Goal: Task Accomplishment & Management: Manage account settings

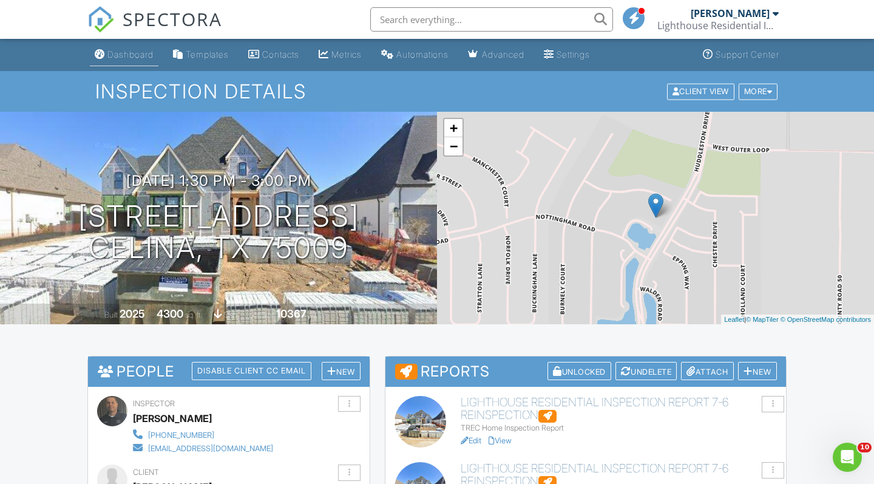
click at [121, 62] on link "Dashboard" at bounding box center [124, 55] width 69 height 22
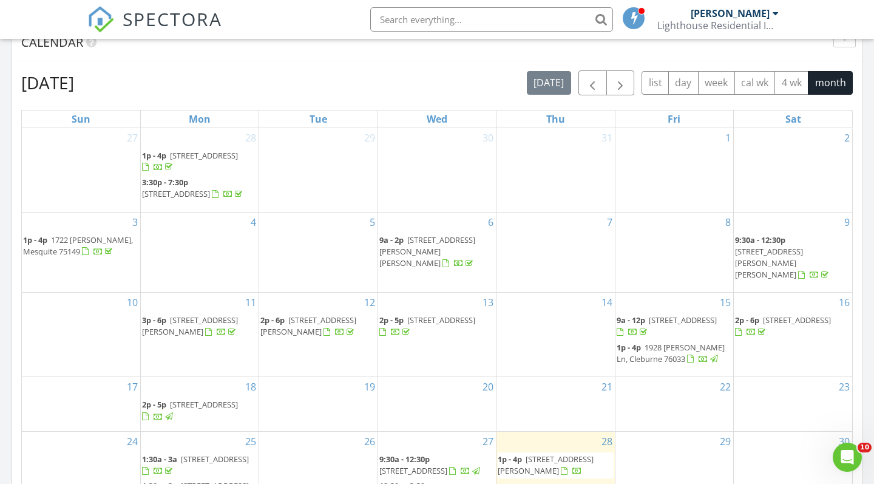
scroll to position [509, 0]
click at [592, 84] on span "button" at bounding box center [592, 83] width 15 height 15
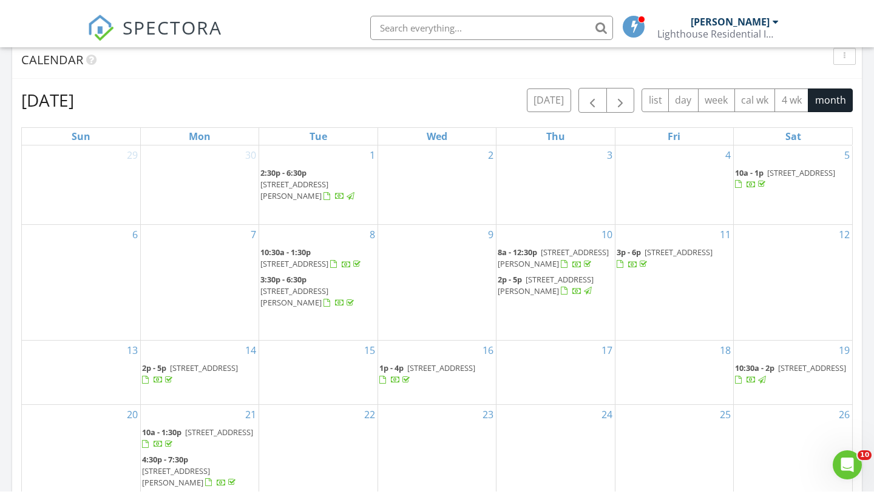
scroll to position [499, 0]
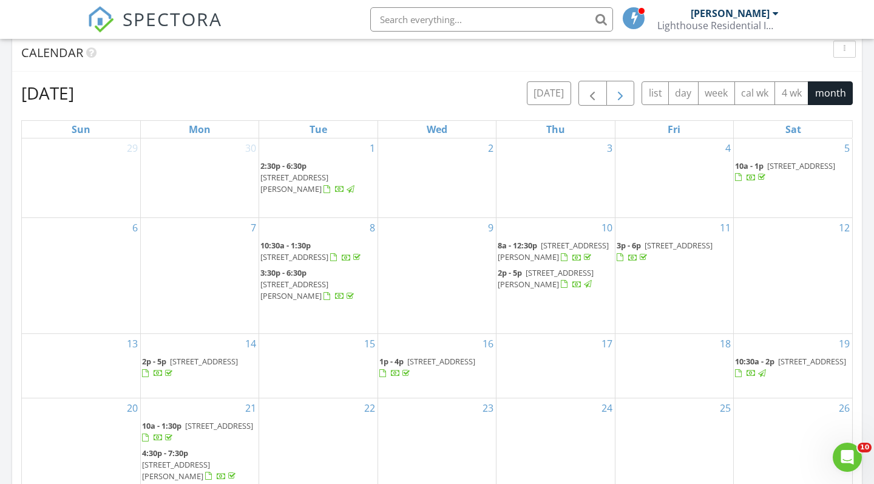
click at [628, 94] on button "button" at bounding box center [620, 93] width 29 height 25
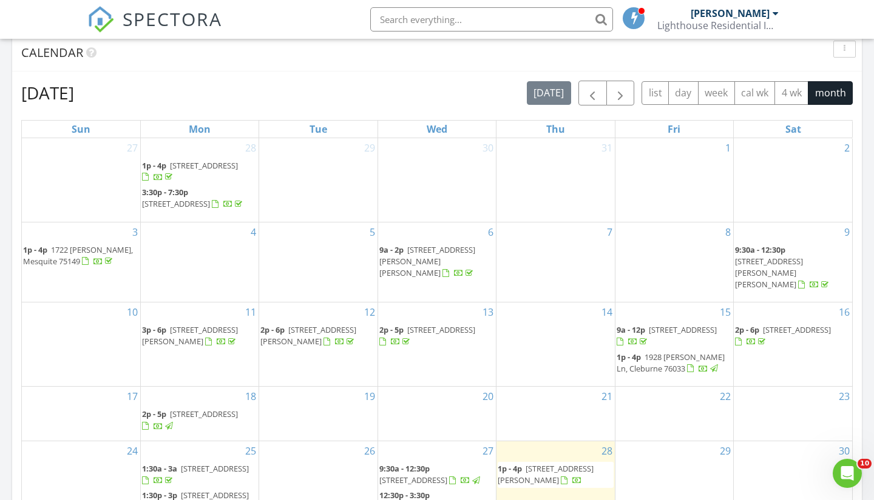
click at [139, 9] on span "SPECTORA" at bounding box center [172, 18] width 99 height 25
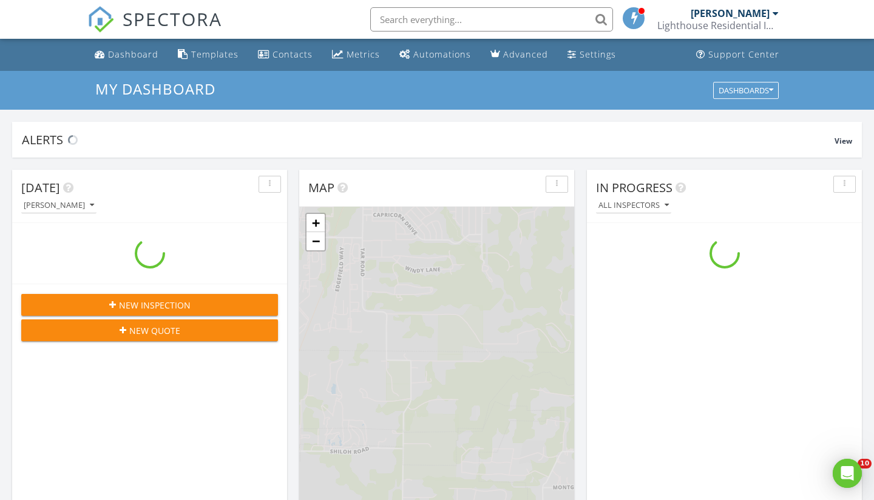
scroll to position [1105, 874]
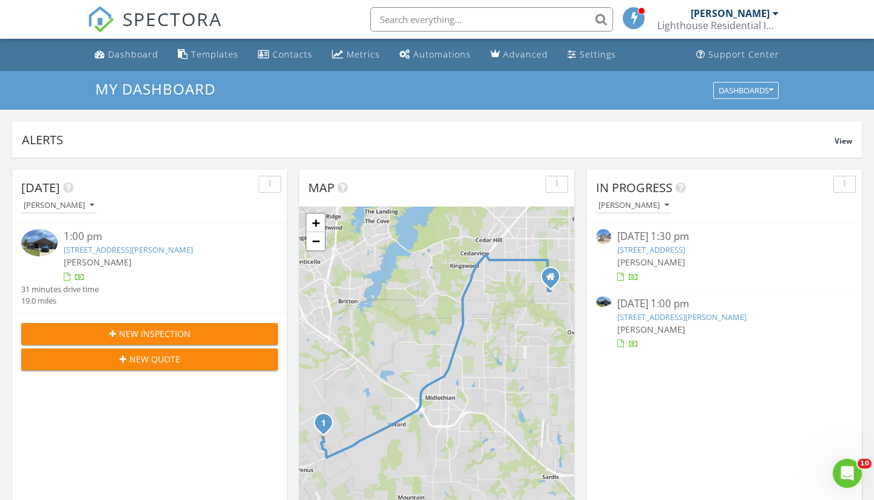
click at [676, 312] on link "[STREET_ADDRESS][PERSON_NAME]" at bounding box center [681, 317] width 129 height 11
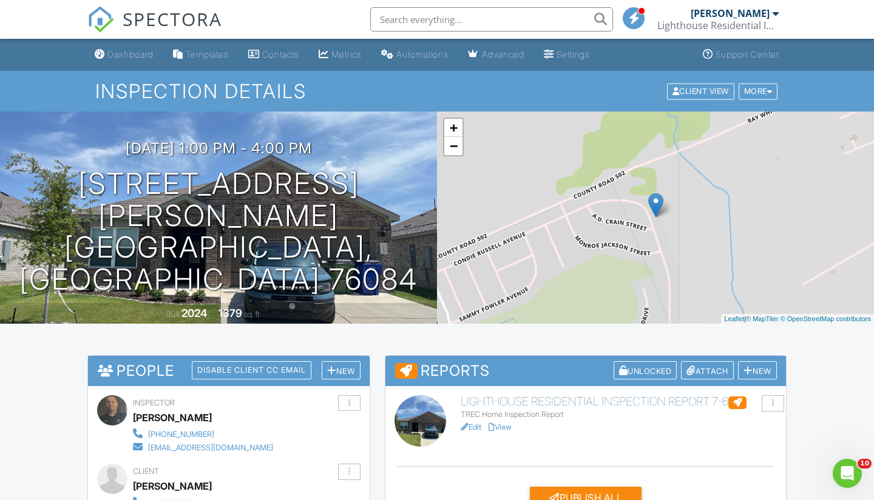
click at [471, 425] on link "Edit" at bounding box center [470, 427] width 21 height 9
